Goal: Browse casually

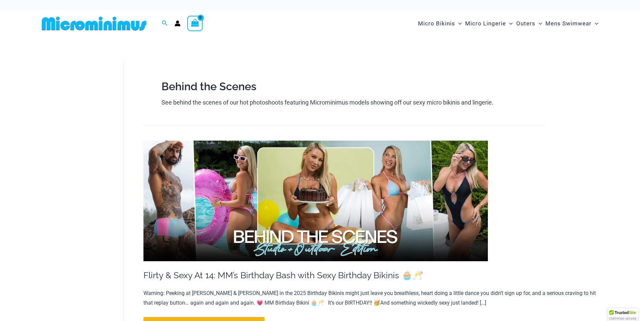
click at [75, 28] on img at bounding box center [94, 23] width 110 height 15
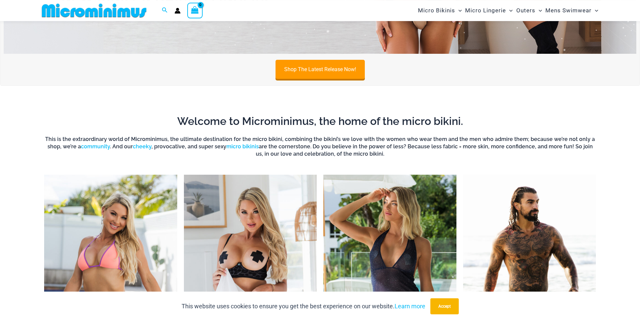
scroll to position [528, 0]
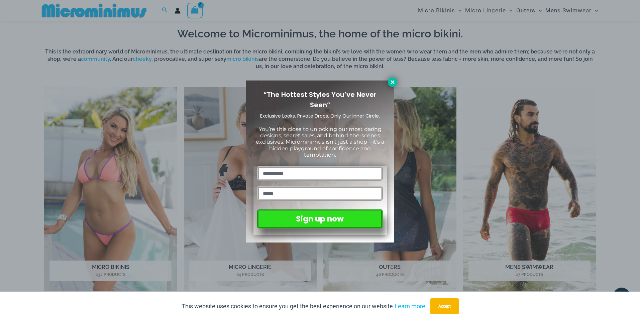
click at [390, 82] on icon at bounding box center [393, 82] width 6 height 6
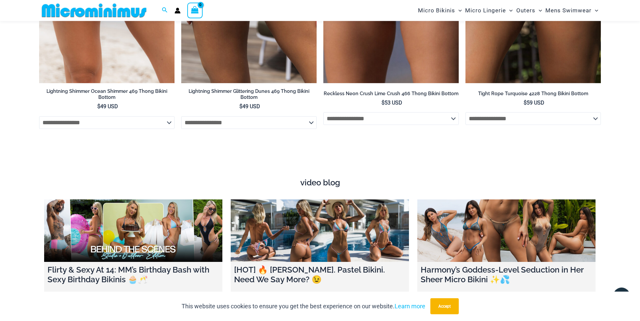
scroll to position [2510, 0]
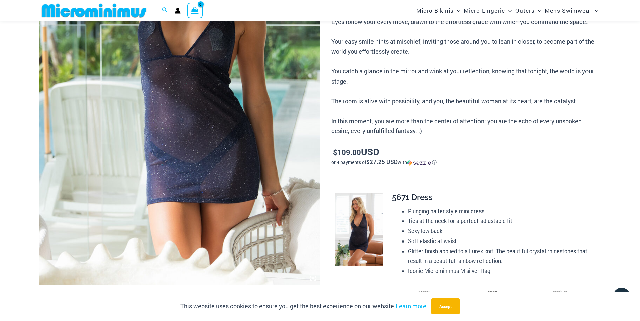
scroll to position [413, 0]
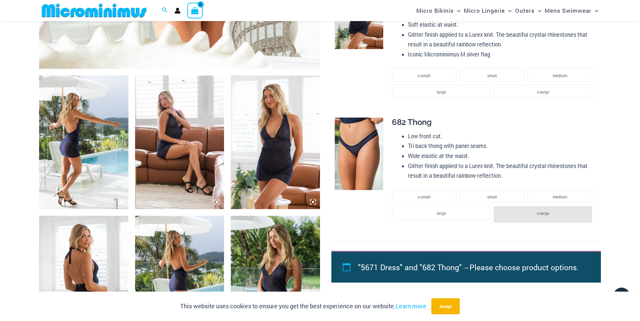
click at [282, 122] on img at bounding box center [275, 143] width 89 height 134
